Goal: Find specific page/section: Find specific page/section

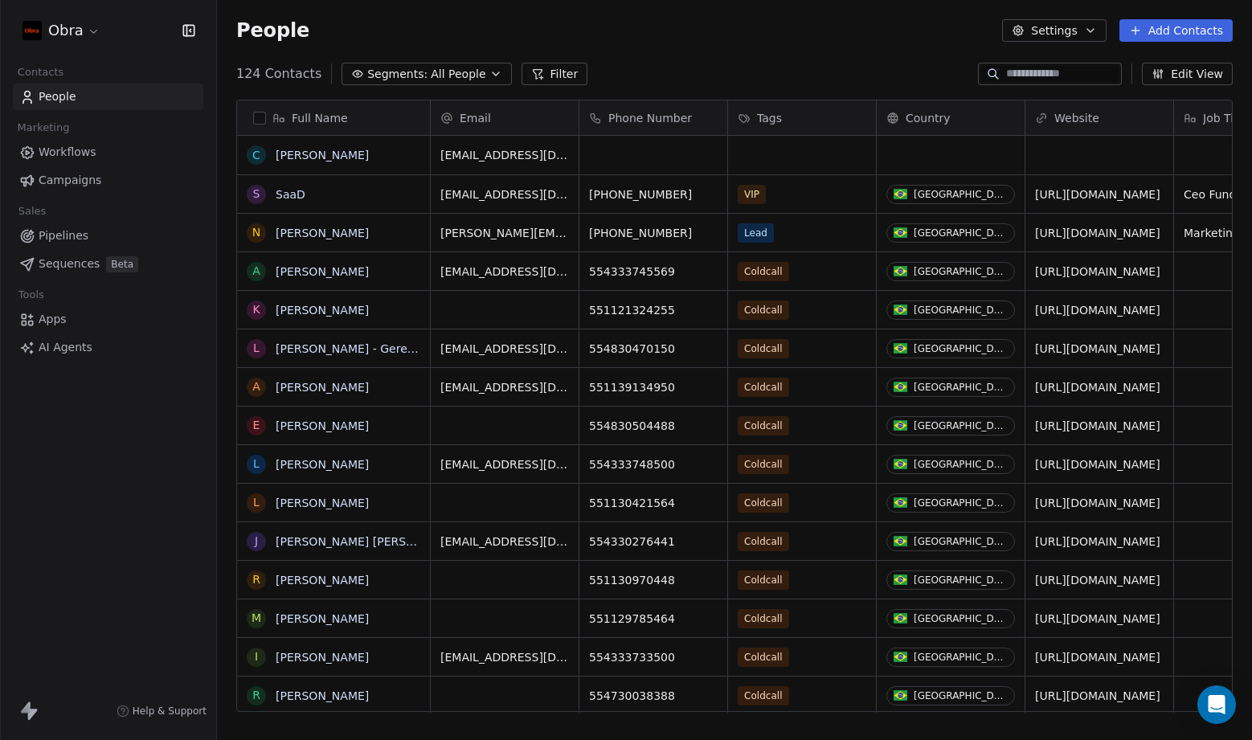
scroll to position [640, 1023]
click at [72, 240] on span "Pipelines" at bounding box center [64, 235] width 50 height 17
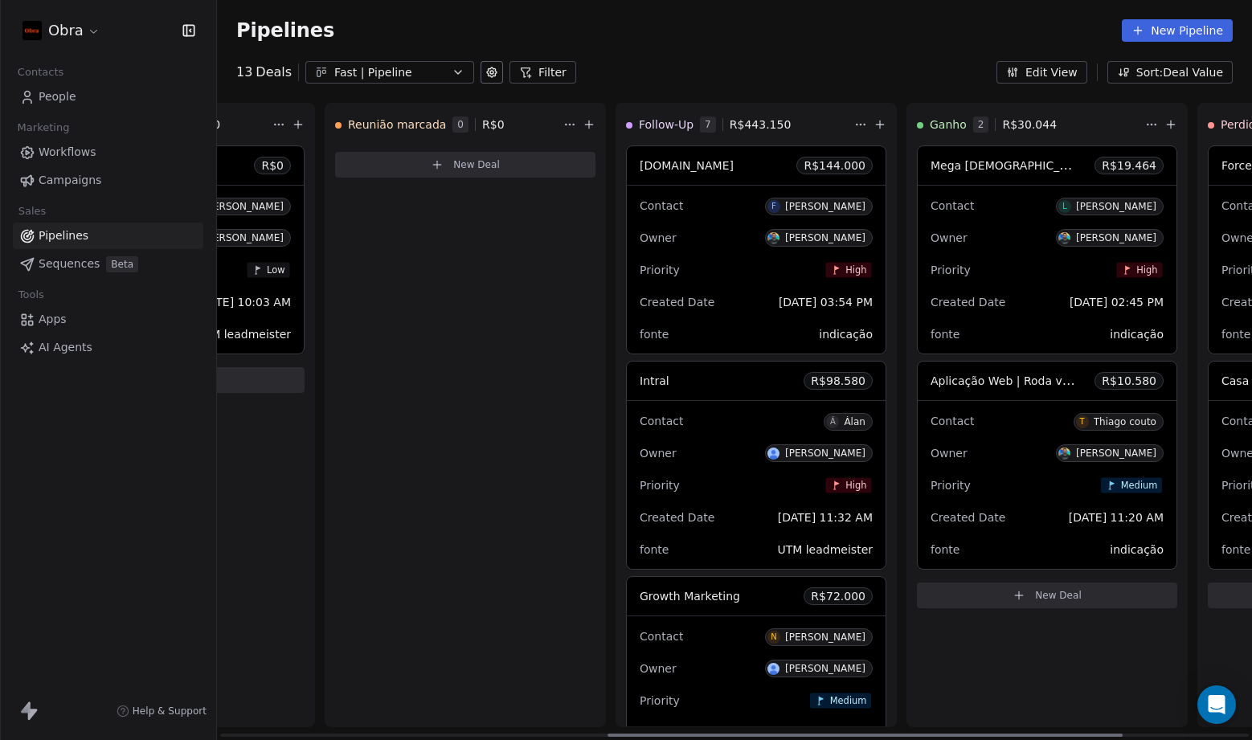
scroll to position [0, 788]
drag, startPoint x: 457, startPoint y: 736, endPoint x: 850, endPoint y: 765, distance: 394.1
click at [850, 737] on div at bounding box center [870, 735] width 515 height 3
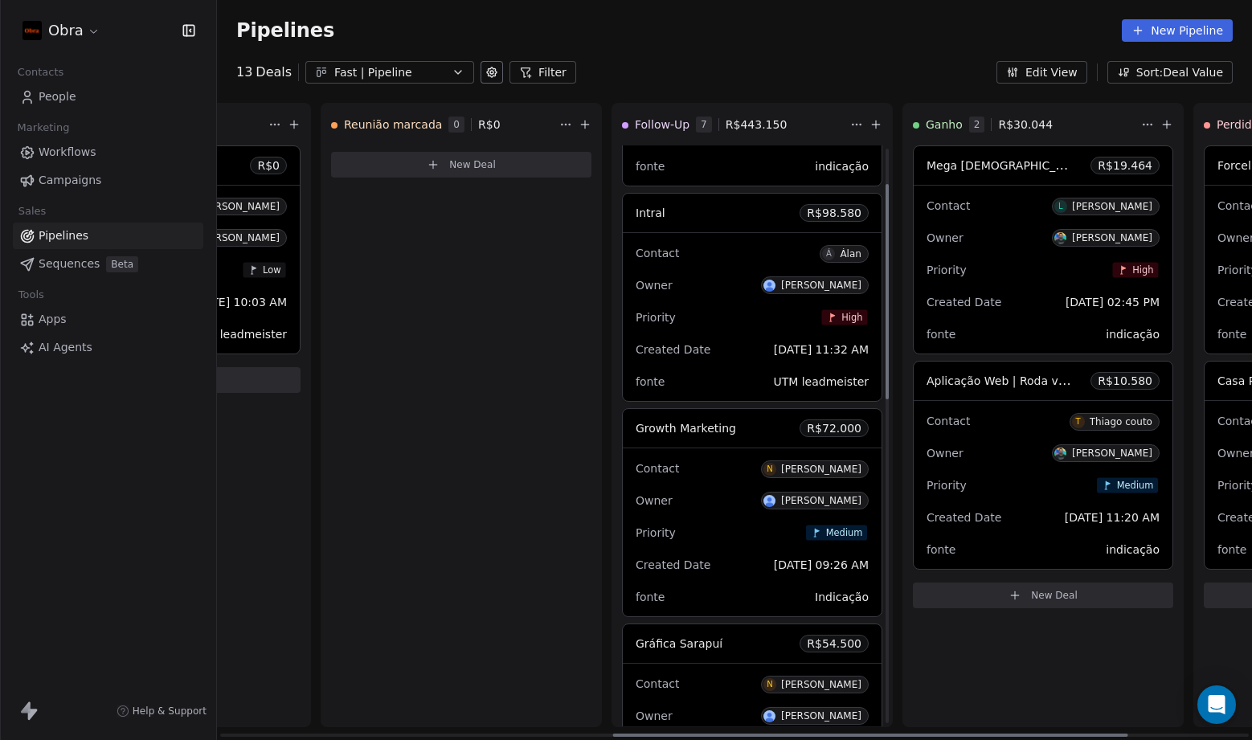
scroll to position [0, 0]
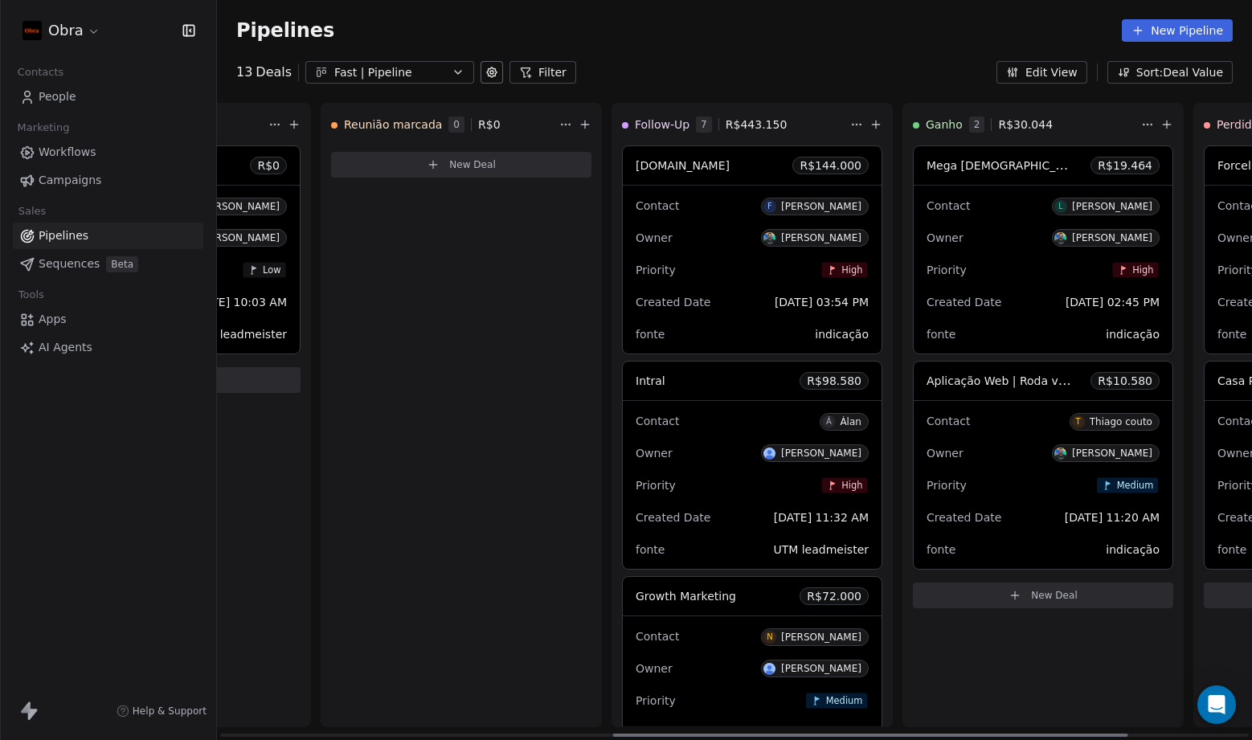
click at [831, 485] on icon at bounding box center [832, 485] width 6 height 9
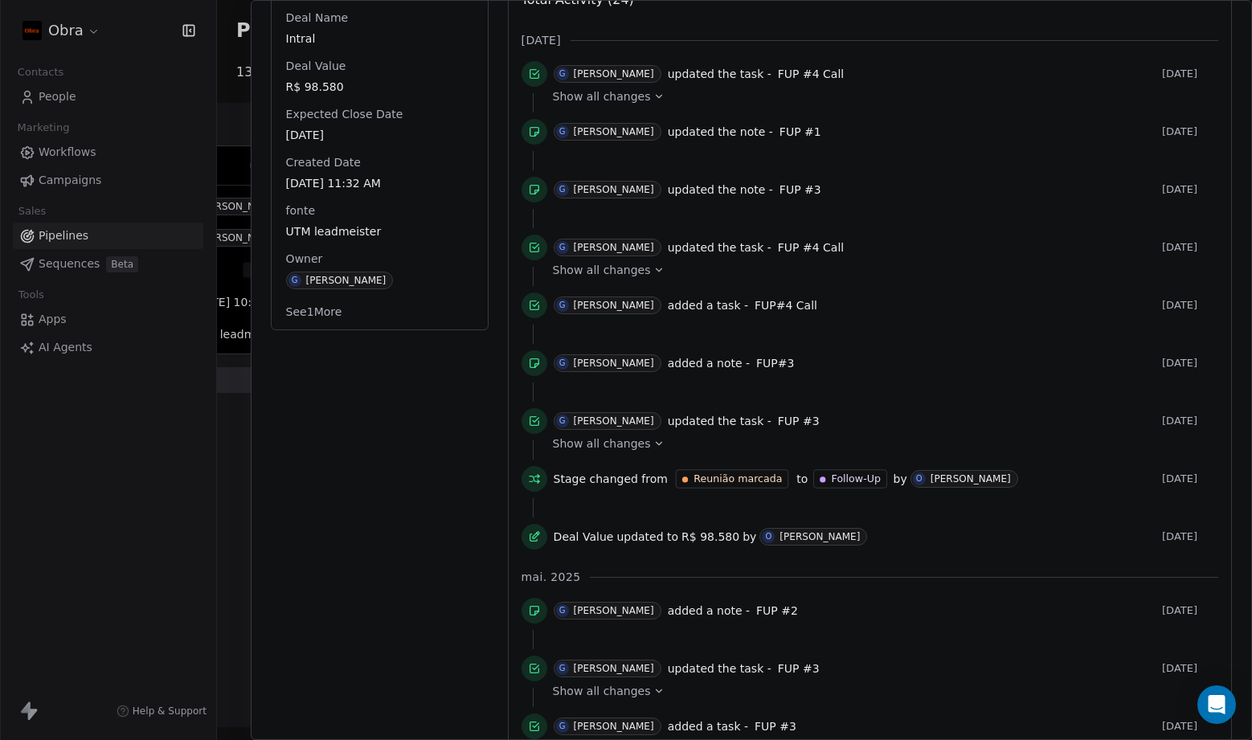
scroll to position [91, 0]
